Goal: Task Accomplishment & Management: Use online tool/utility

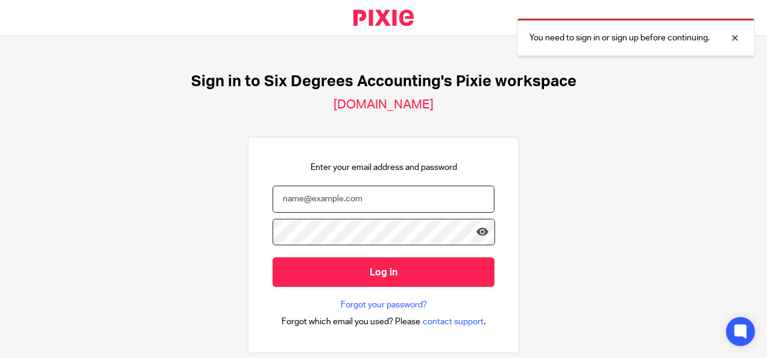
click at [351, 210] on input "email" at bounding box center [384, 199] width 222 height 27
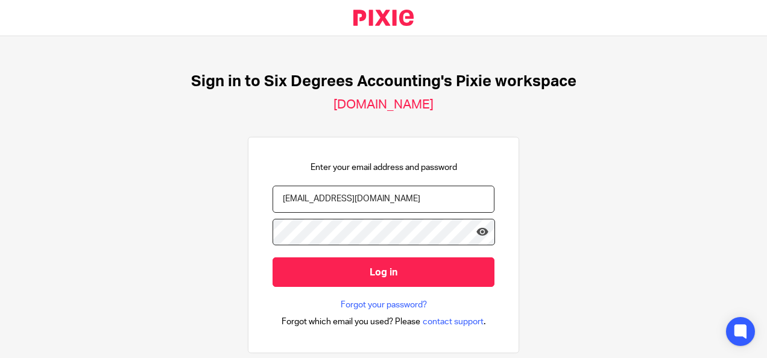
type input "[EMAIL_ADDRESS][DOMAIN_NAME]"
click at [478, 236] on icon at bounding box center [483, 232] width 12 height 12
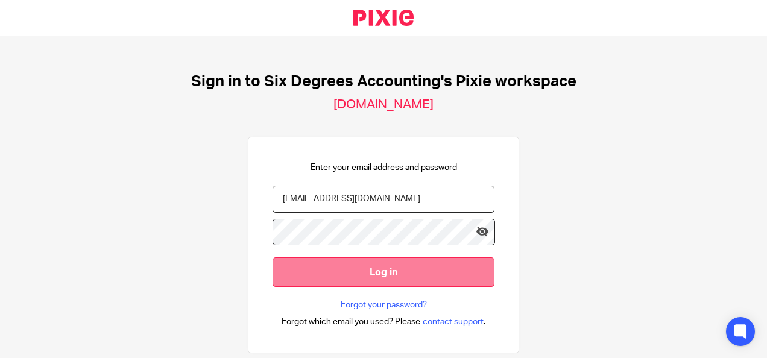
click at [438, 265] on input "Log in" at bounding box center [384, 273] width 222 height 30
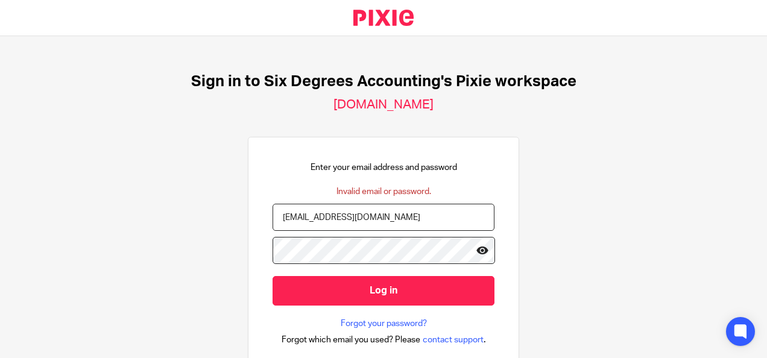
click at [477, 253] on icon at bounding box center [483, 250] width 12 height 12
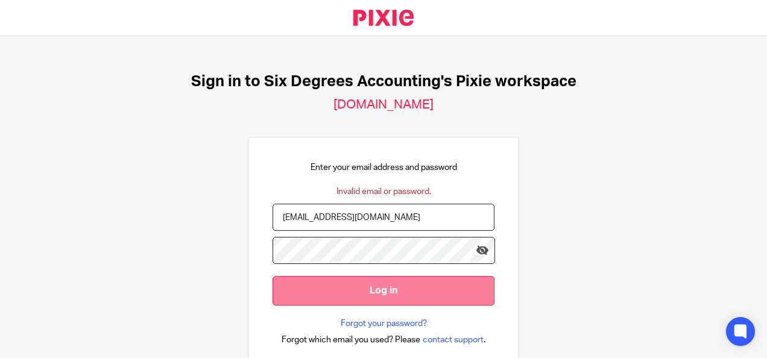
click at [427, 287] on input "Log in" at bounding box center [384, 291] width 222 height 30
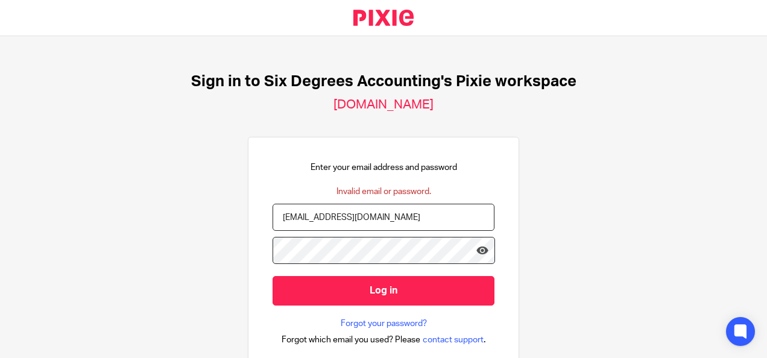
click at [273, 276] on input "Log in" at bounding box center [384, 291] width 222 height 30
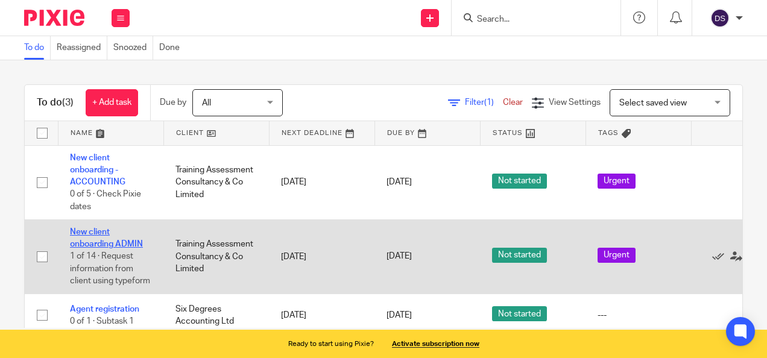
click at [110, 239] on link "New client onboarding ADMIN" at bounding box center [106, 238] width 73 height 21
